Goal: Task Accomplishment & Management: Manage account settings

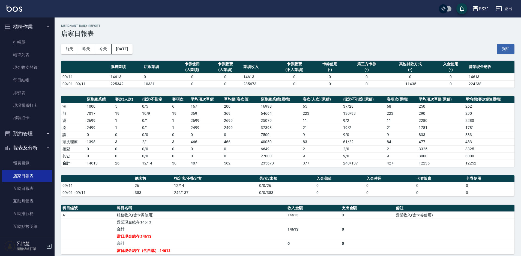
scroll to position [70, 0]
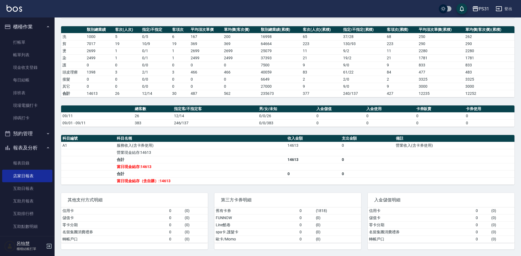
click at [208, 70] on td "466" at bounding box center [205, 71] width 33 height 7
click at [31, 80] on link "每日結帳" at bounding box center [27, 80] width 50 height 13
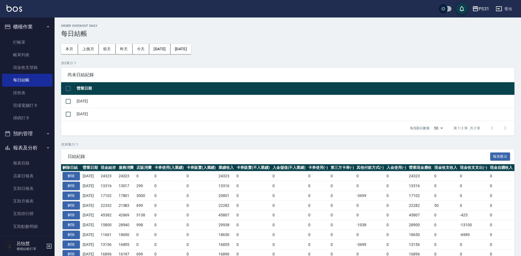
click at [62, 87] on input "checkbox" at bounding box center [67, 88] width 11 height 11
checkbox input "true"
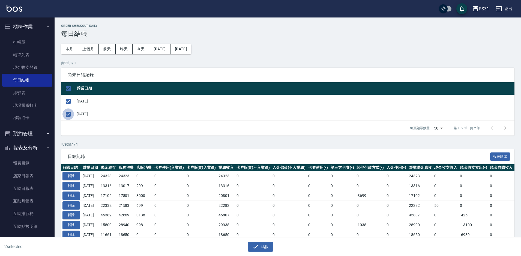
click at [67, 111] on input "checkbox" at bounding box center [67, 113] width 11 height 11
checkbox input "false"
click at [261, 243] on button "結帳" at bounding box center [260, 246] width 25 height 10
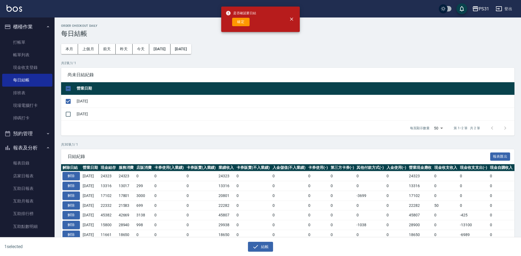
click at [238, 22] on button "確定" at bounding box center [240, 22] width 17 height 8
checkbox input "false"
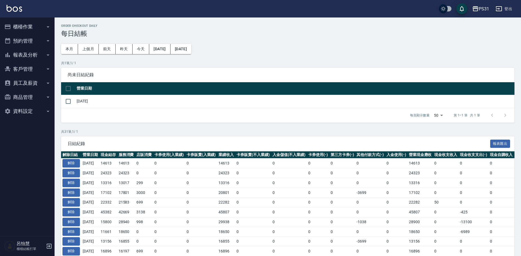
click at [30, 58] on button "報表及分析" at bounding box center [27, 55] width 50 height 14
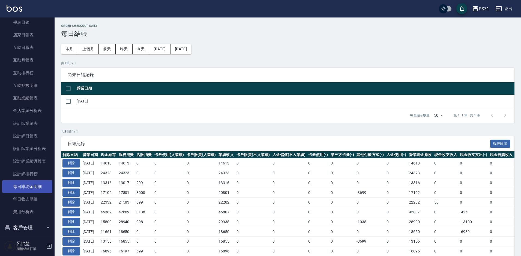
scroll to position [95, 0]
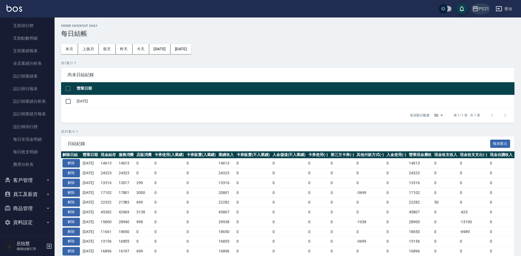
click at [480, 10] on div "PS31" at bounding box center [484, 8] width 10 height 7
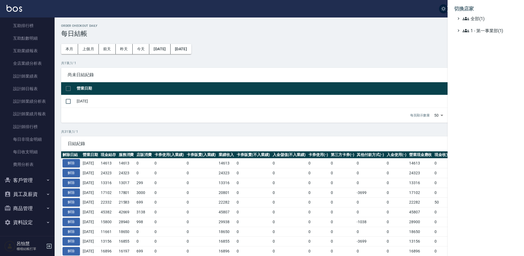
click at [371, 47] on div at bounding box center [262, 128] width 524 height 256
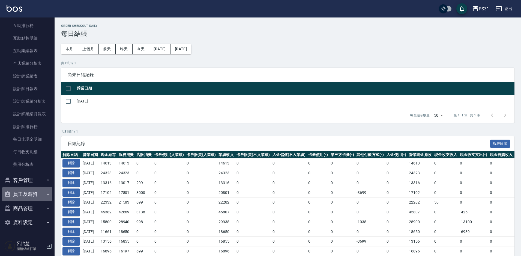
click at [36, 191] on button "員工及薪資" at bounding box center [27, 194] width 50 height 14
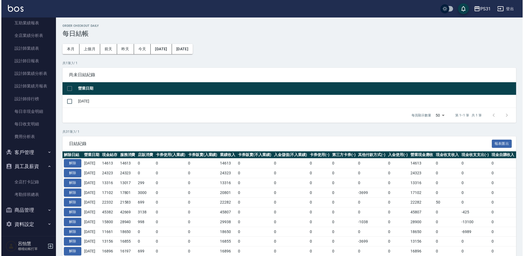
scroll to position [125, 0]
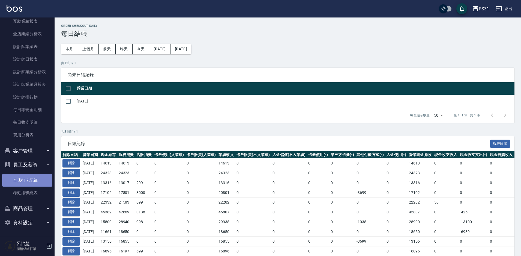
click at [27, 175] on link "全店打卡記錄" at bounding box center [27, 180] width 50 height 13
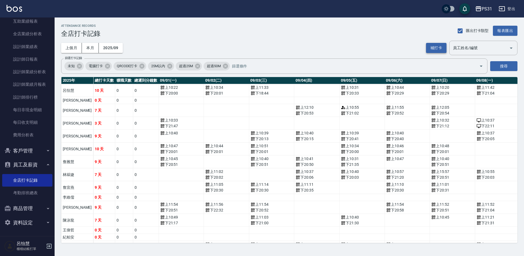
click at [427, 48] on button "補打卡" at bounding box center [436, 48] width 20 height 10
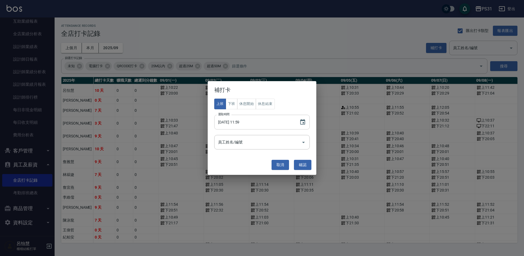
click at [237, 123] on input "2025/09/12 11:59" at bounding box center [254, 122] width 80 height 15
click at [247, 123] on input "2025/09/13 11:59" at bounding box center [254, 122] width 80 height 15
type input "2025/09/13 11:13"
click at [249, 143] on input "員工姓名/編號" at bounding box center [258, 142] width 82 height 10
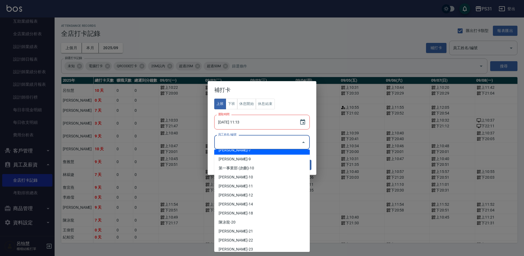
scroll to position [136, 0]
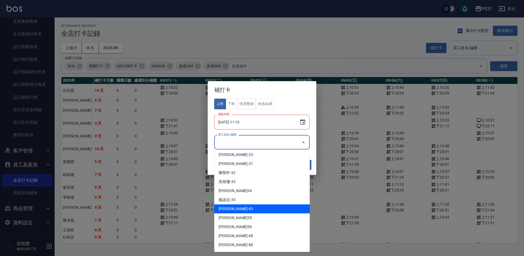
click at [256, 206] on li "翁鈺婷-43" at bounding box center [261, 208] width 95 height 9
type input "翁鈺婷"
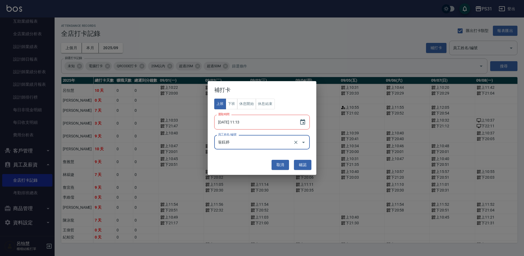
click at [237, 123] on input "2025/09/13 11:13" at bounding box center [254, 122] width 80 height 15
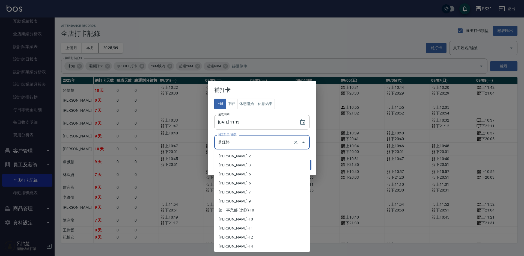
click at [260, 142] on input "翁鈺婷" at bounding box center [254, 142] width 75 height 10
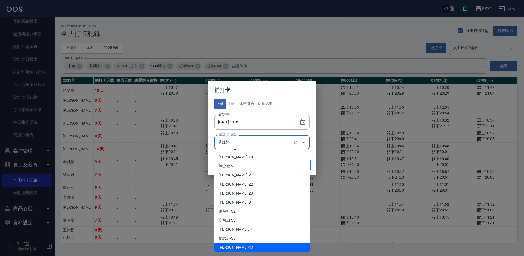
click at [264, 140] on input "翁鈺婷" at bounding box center [254, 142] width 75 height 10
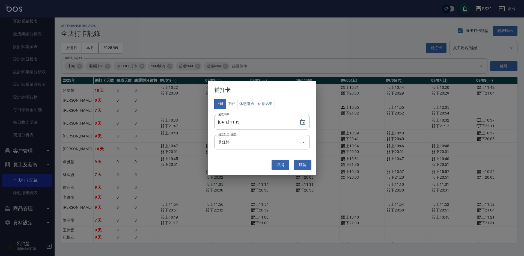
click at [288, 107] on div "上班 下班 休息開始 休息結束 選取時間 2025/09/12 11:13 選取時間 員工姓名/編號 翁鈺婷 員工姓名/編號" at bounding box center [261, 123] width 95 height 51
drag, startPoint x: 302, startPoint y: 160, endPoint x: 281, endPoint y: 142, distance: 27.4
click at [302, 160] on button "確認" at bounding box center [302, 165] width 17 height 10
click at [298, 163] on button "確認" at bounding box center [302, 165] width 17 height 10
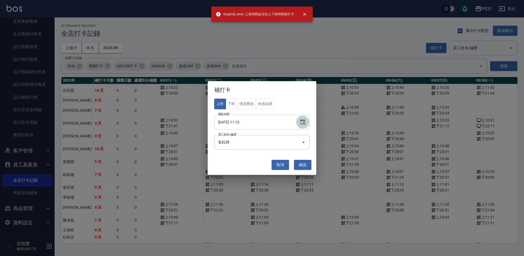
click at [296, 121] on button "Choose date, selected date is 2025-09-12" at bounding box center [302, 121] width 13 height 13
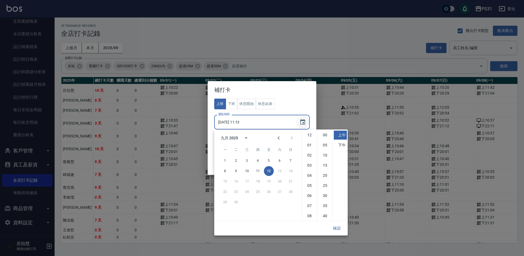
scroll to position [31, 0]
click at [257, 170] on button "11" at bounding box center [258, 171] width 10 height 10
type input "2025/09/11 11:13"
drag, startPoint x: 337, startPoint y: 226, endPoint x: 335, endPoint y: 223, distance: 3.8
click at [337, 226] on button "確認" at bounding box center [336, 228] width 17 height 10
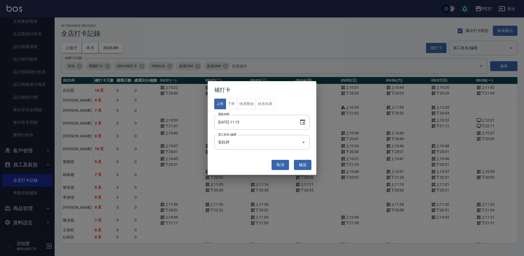
click at [303, 165] on button "確認" at bounding box center [302, 165] width 17 height 10
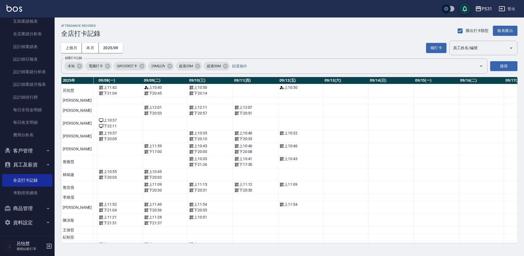
scroll to position [0, 371]
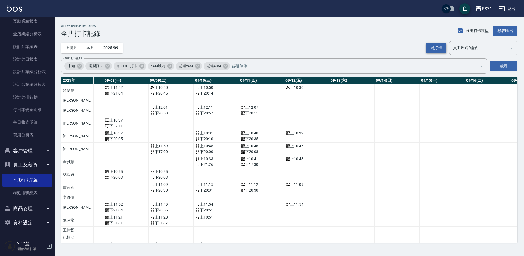
click at [430, 50] on button "補打卡" at bounding box center [436, 48] width 20 height 10
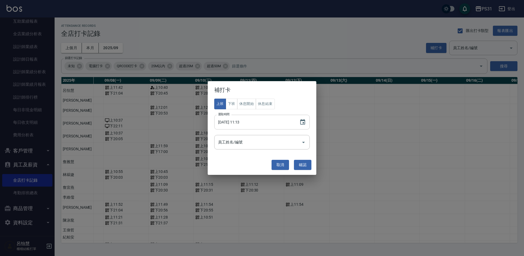
click at [242, 122] on input "2025/09/11 11:13" at bounding box center [254, 122] width 80 height 15
type input "2025/09/11 21:13"
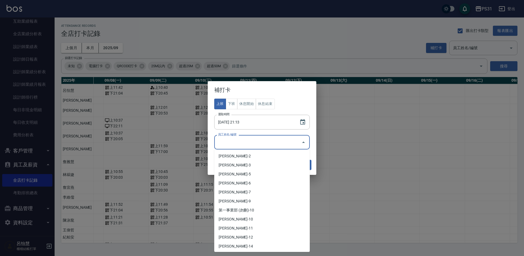
click at [259, 140] on input "員工姓名/編號" at bounding box center [258, 142] width 82 height 10
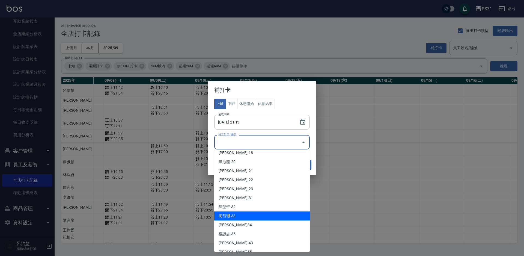
scroll to position [109, 0]
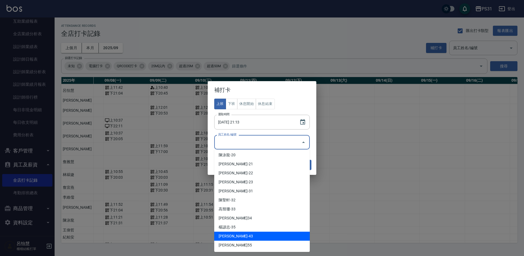
click at [244, 238] on li "翁鈺婷-43" at bounding box center [261, 235] width 95 height 9
type input "翁鈺婷"
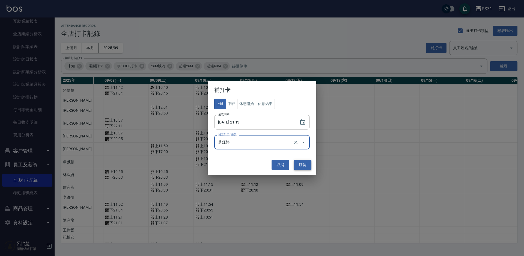
click at [298, 166] on button "確認" at bounding box center [302, 165] width 17 height 10
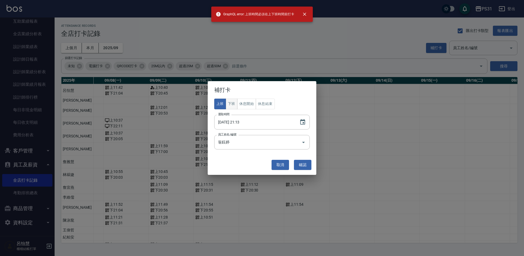
click at [233, 106] on button "下班" at bounding box center [232, 103] width 12 height 11
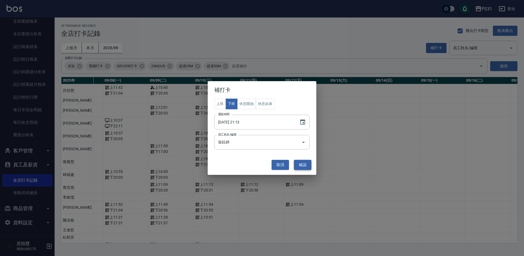
click at [302, 166] on button "確認" at bounding box center [302, 165] width 17 height 10
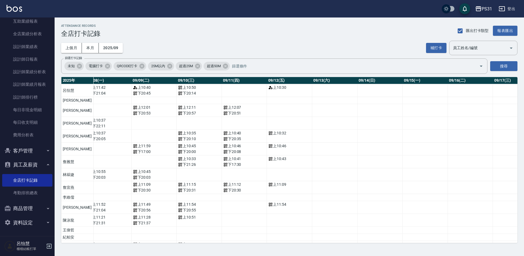
scroll to position [0, 0]
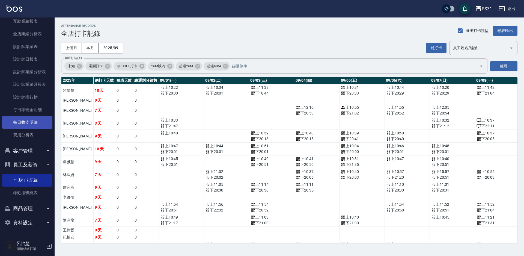
click at [22, 121] on link "每日收支明細" at bounding box center [27, 122] width 50 height 13
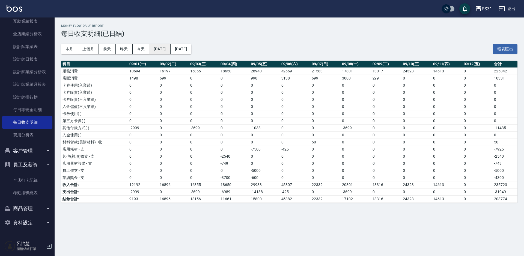
click at [163, 51] on button "2025/09/01" at bounding box center [159, 49] width 21 height 10
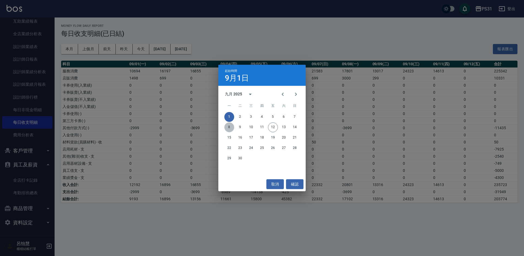
click at [226, 127] on button "8" at bounding box center [229, 127] width 10 height 10
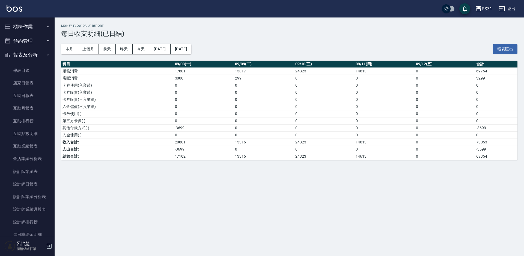
click at [21, 31] on button "櫃檯作業" at bounding box center [27, 27] width 50 height 14
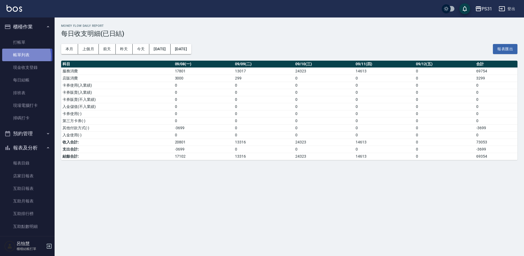
click at [23, 56] on link "帳單列表" at bounding box center [27, 55] width 50 height 13
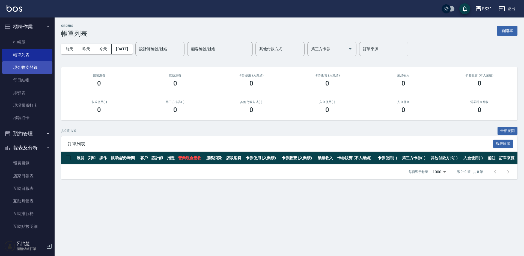
click at [25, 70] on link "現金收支登錄" at bounding box center [27, 67] width 50 height 13
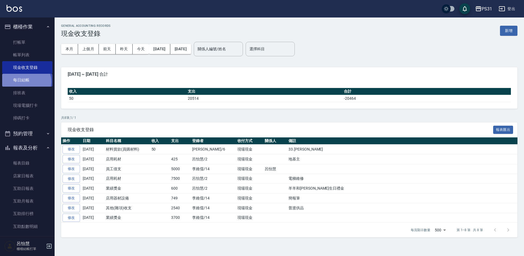
click at [25, 82] on link "每日結帳" at bounding box center [27, 80] width 50 height 13
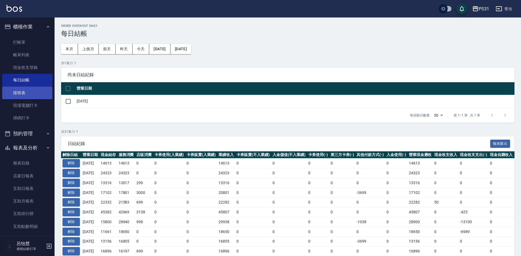
click at [27, 92] on link "排班表" at bounding box center [27, 92] width 50 height 13
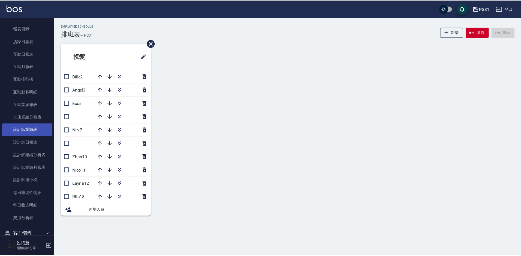
scroll to position [136, 0]
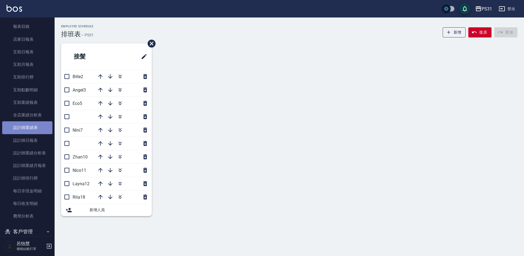
click at [36, 129] on link "設計師業績表" at bounding box center [27, 127] width 50 height 13
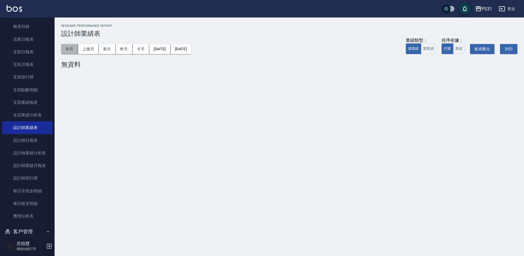
click at [74, 48] on button "本月" at bounding box center [69, 49] width 17 height 10
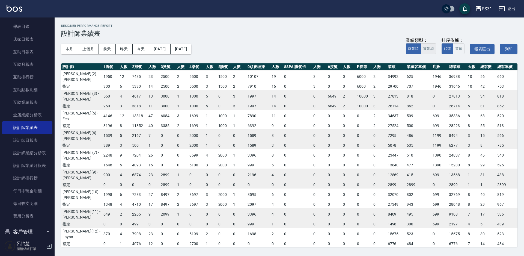
click at [434, 49] on button "實業績" at bounding box center [428, 48] width 15 height 11
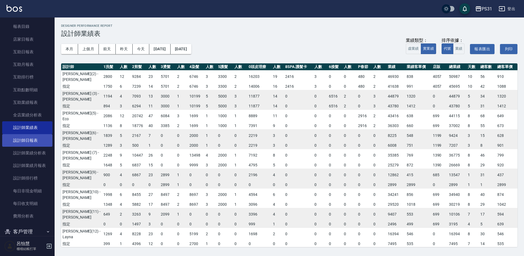
click at [32, 142] on link "設計師日報表" at bounding box center [27, 140] width 50 height 13
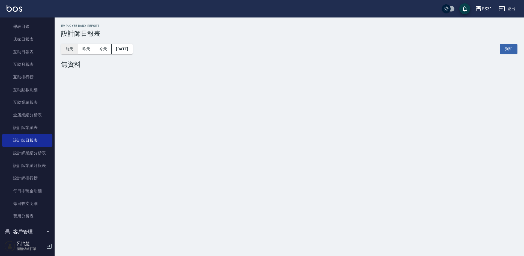
click at [71, 49] on button "前天" at bounding box center [69, 49] width 17 height 10
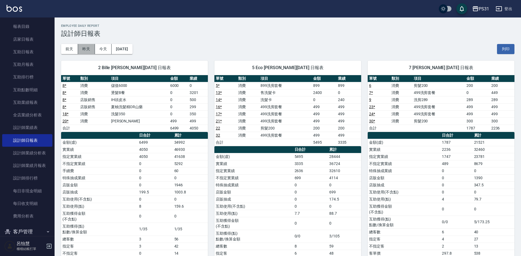
click at [90, 49] on button "昨天" at bounding box center [86, 49] width 17 height 10
